Goal: Information Seeking & Learning: Learn about a topic

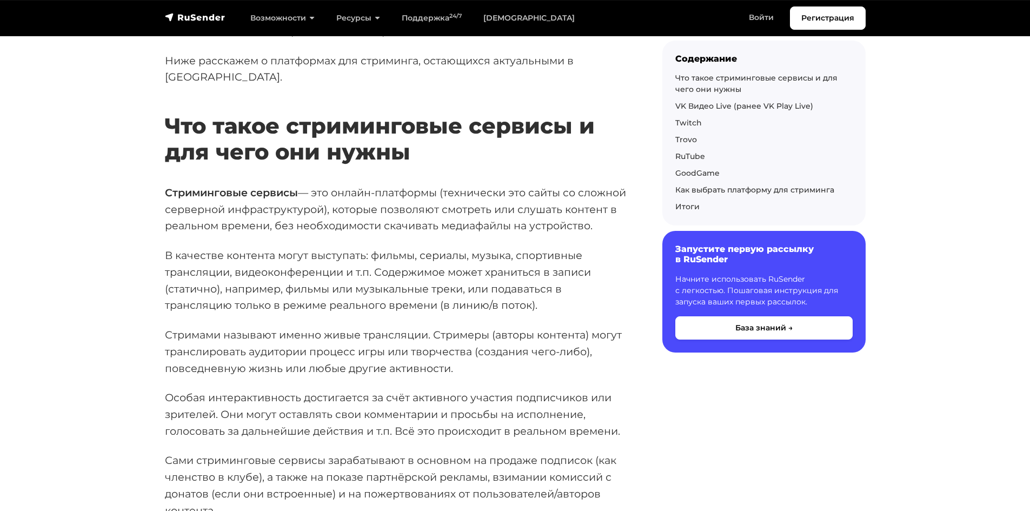
scroll to position [270, 0]
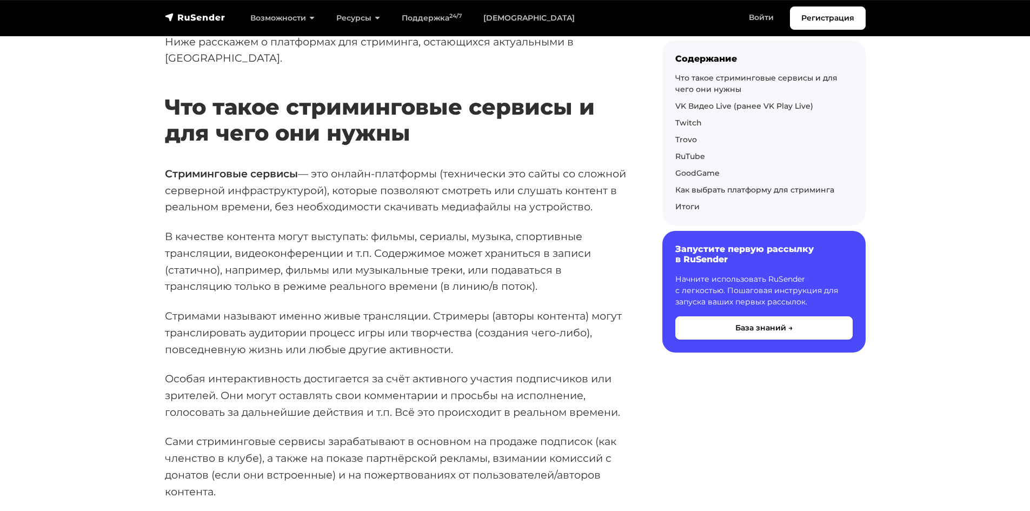
drag, startPoint x: 165, startPoint y: 155, endPoint x: 454, endPoint y: 206, distance: 293.1
click at [454, 206] on p "Стриминговые сервисы — это онлайн-платформы (технически это сайты со сложной се…" at bounding box center [396, 190] width 463 height 50
copy p "Стриминговые сервисы — это онлайн-платформы (технически это сайты со сложной се…"
click at [494, 167] on p "Стриминговые сервисы — это онлайн-платформы (технически это сайты со сложной се…" at bounding box center [396, 190] width 463 height 50
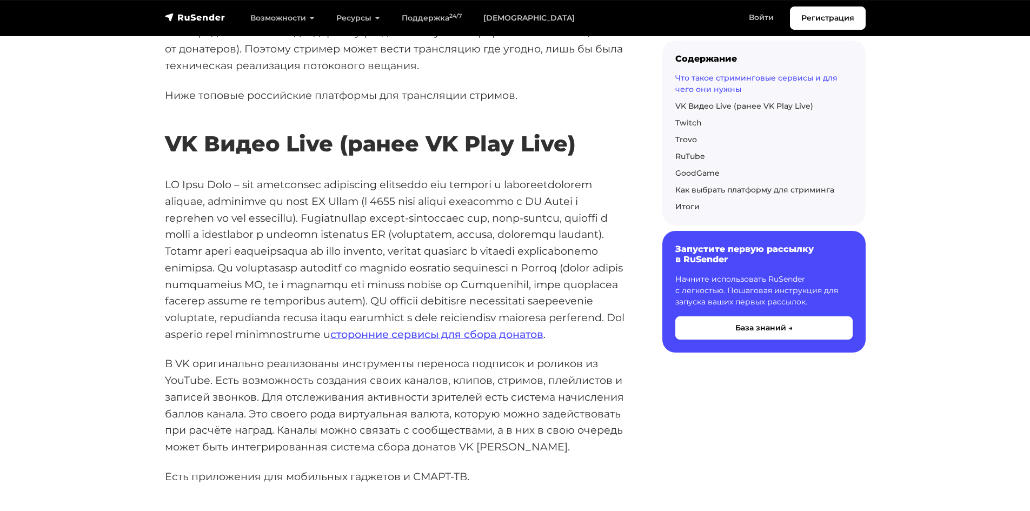
scroll to position [811, 0]
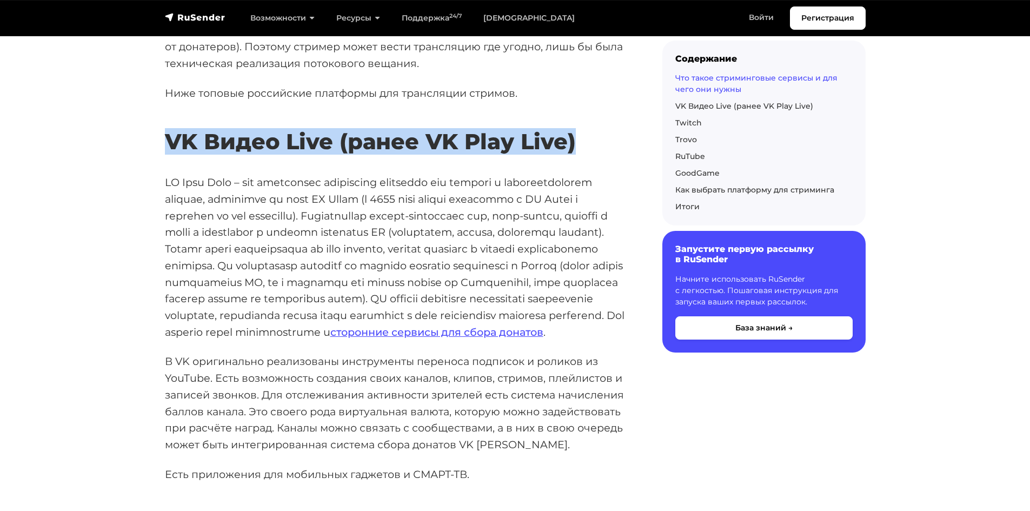
drag, startPoint x: 169, startPoint y: 145, endPoint x: 578, endPoint y: 137, distance: 408.9
click at [578, 137] on h2 "VK Видео Live (ранее VK Play Live)" at bounding box center [396, 126] width 463 height 58
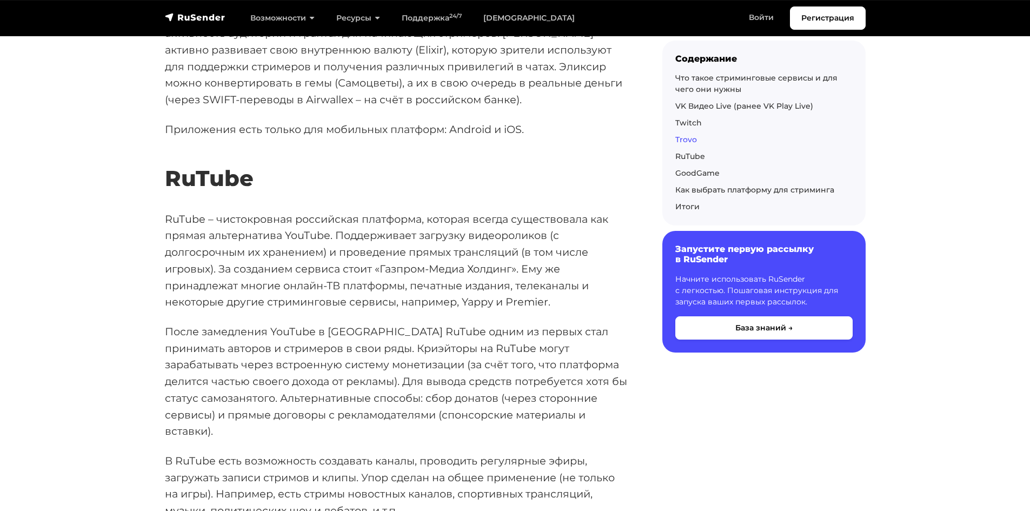
scroll to position [1839, 0]
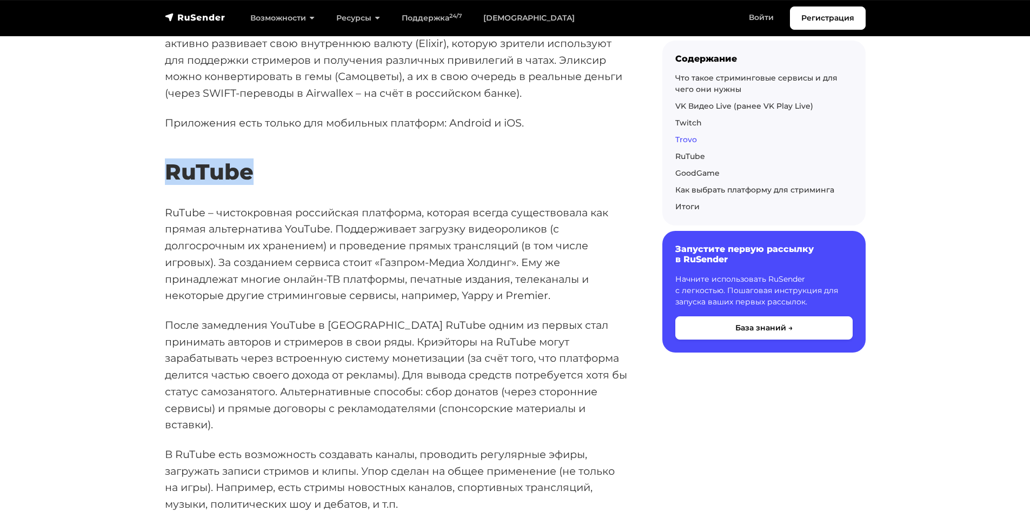
drag, startPoint x: 255, startPoint y: 187, endPoint x: 154, endPoint y: 185, distance: 101.1
click at [154, 185] on section "Когда речь заходит о стриминге, все вспоминают именно о геймерах и об онлайн-тр…" at bounding box center [515, 189] width 1030 height 3640
copy h2 "RuTube"
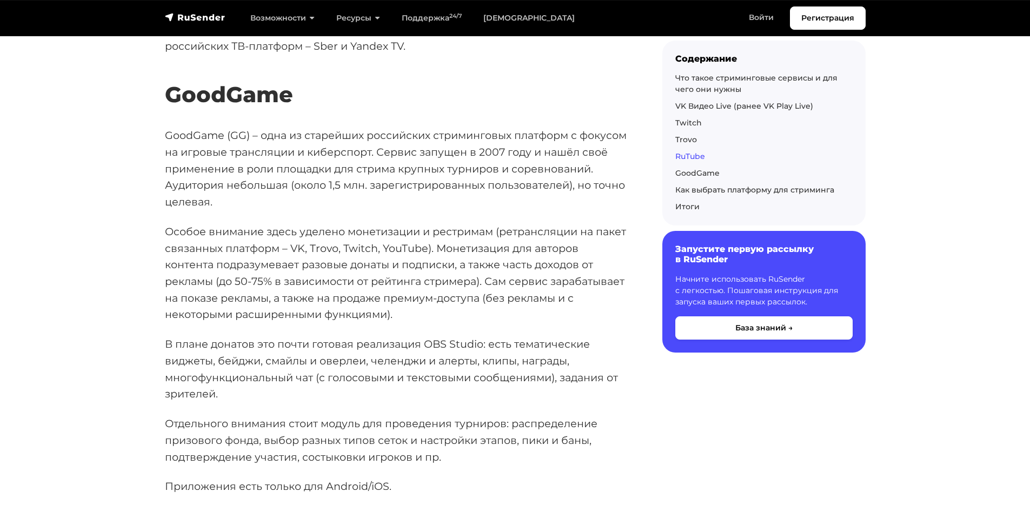
scroll to position [2325, 0]
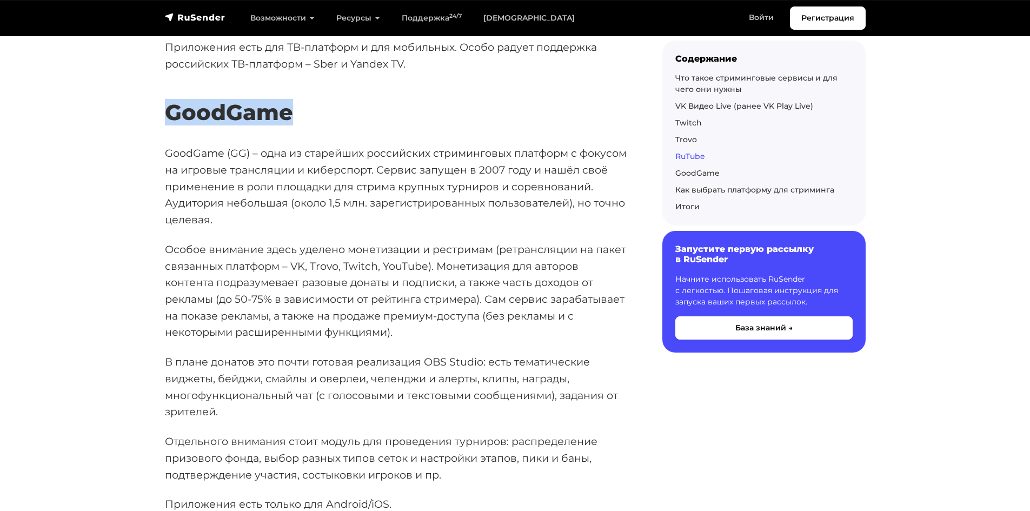
drag, startPoint x: 161, startPoint y: 112, endPoint x: 293, endPoint y: 115, distance: 132.0
copy h2 "GoodGame"
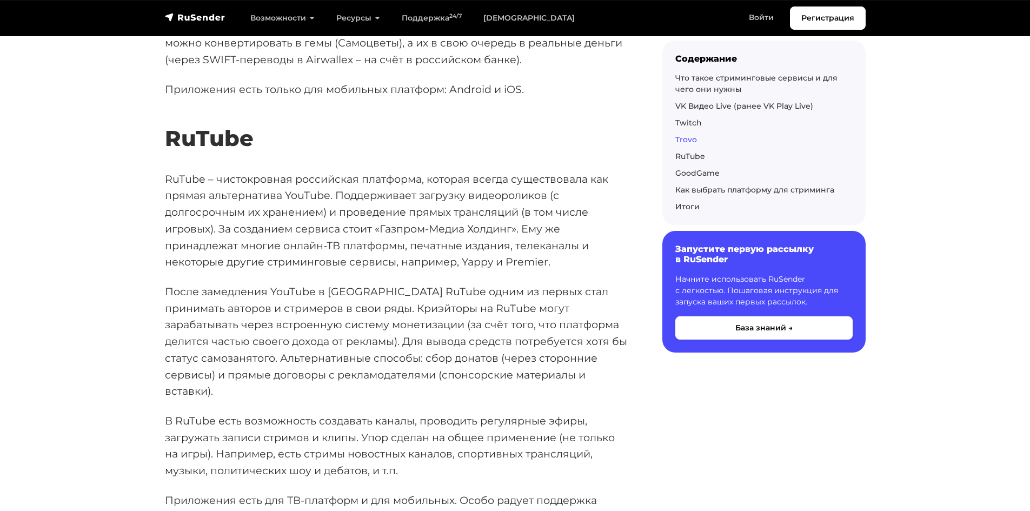
scroll to position [1893, 0]
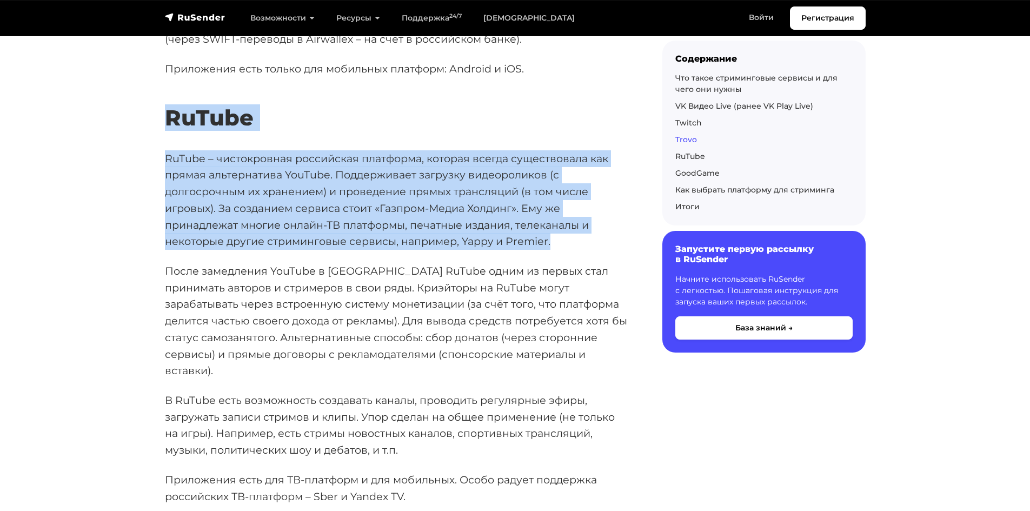
drag, startPoint x: 164, startPoint y: 135, endPoint x: 557, endPoint y: 260, distance: 412.0
click at [557, 260] on div "Когда речь заходит о стриминге, все вспоминают именно о геймерах и об онлайн-тр…" at bounding box center [396, 102] width 463 height 3575
copy div "RuTube RuTube – чистокровная российская платформа, которая всегда существовала …"
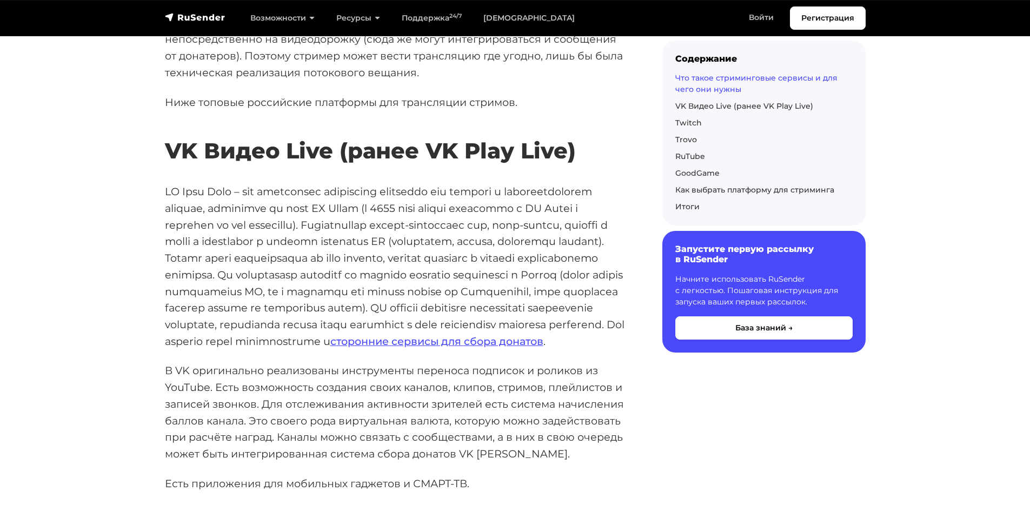
scroll to position [811, 0]
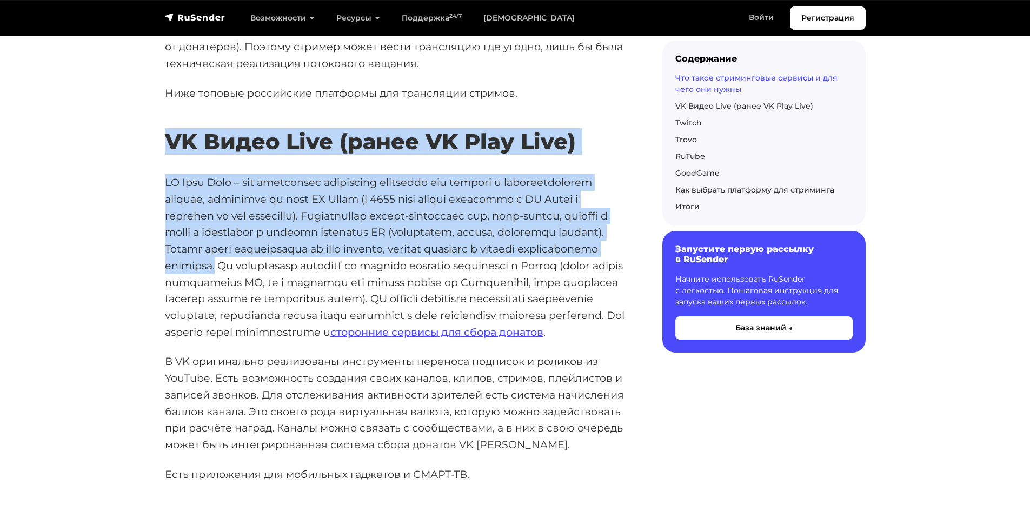
drag, startPoint x: 169, startPoint y: 144, endPoint x: 216, endPoint y: 276, distance: 139.6
copy div "VK Видео Live (ранее VK Play Live) VK Play Live – это крупнейшая российская пла…"
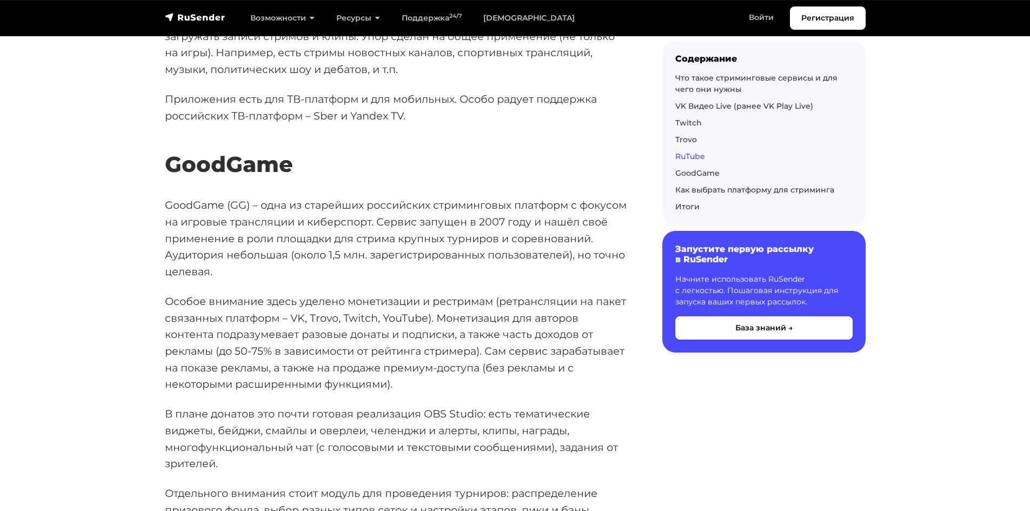
scroll to position [2271, 0]
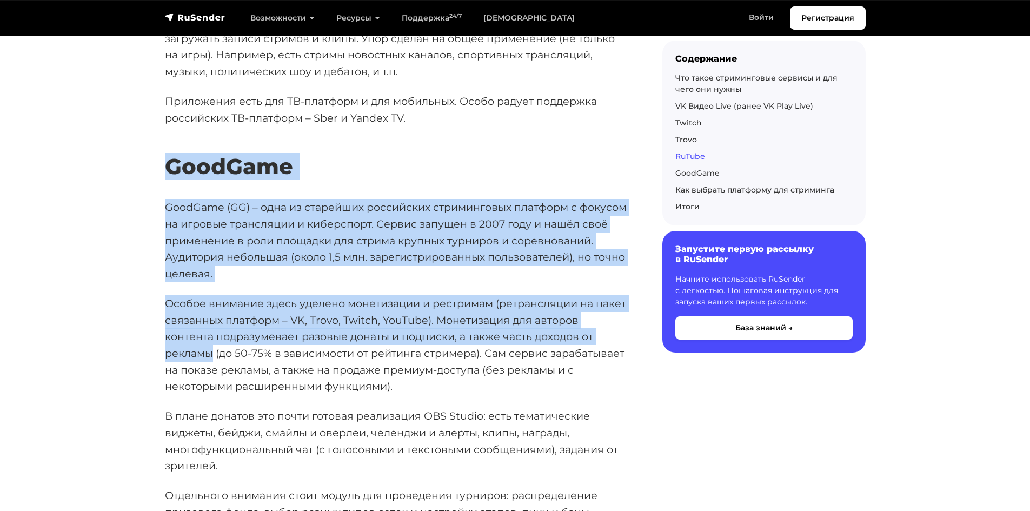
drag, startPoint x: 165, startPoint y: 163, endPoint x: 214, endPoint y: 355, distance: 198.2
copy div "GoodGame GoodGame (GG) – одна из старейших российских стриминговых платформ с ф…"
